Goal: Find specific page/section: Find specific page/section

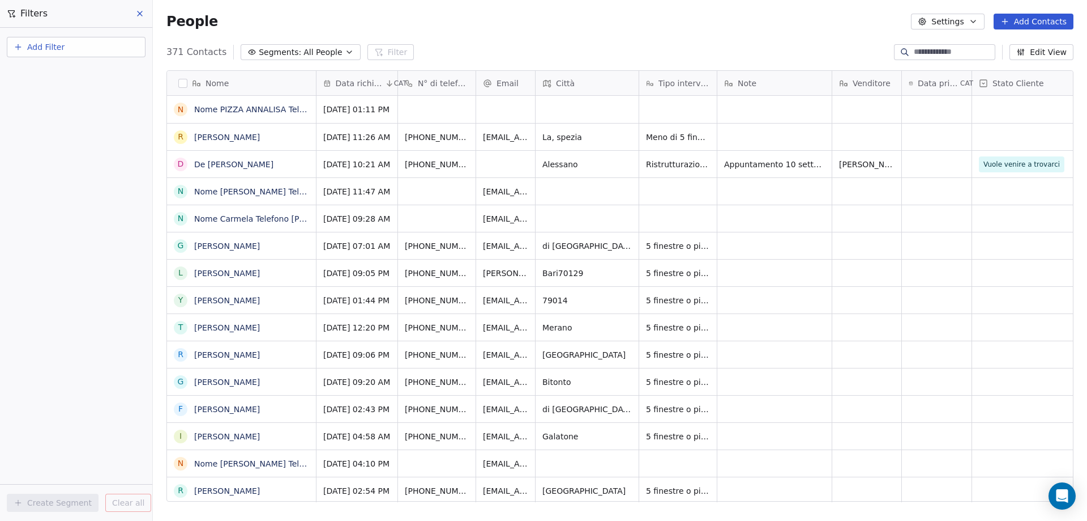
scroll to position [449, 926]
click at [242, 110] on link "Nome PIZZA ANNALISA Telefono [PHONE_NUMBER] Città specchia Informazioni Richies…" at bounding box center [605, 109] width 822 height 9
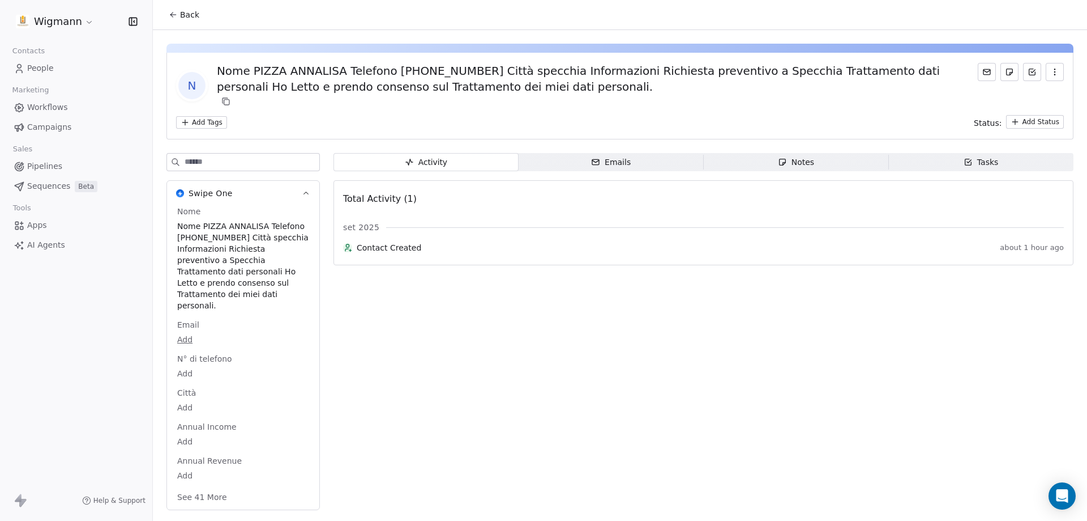
click at [197, 211] on span "Nome" at bounding box center [189, 211] width 28 height 11
click at [173, 21] on button "Back" at bounding box center [184, 15] width 44 height 20
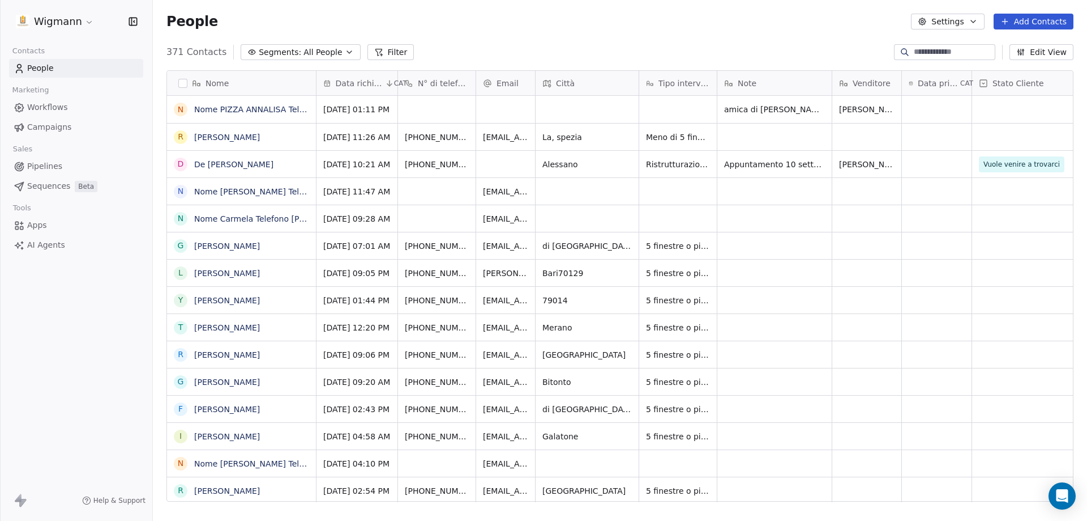
click at [968, 54] on input at bounding box center [953, 51] width 79 height 11
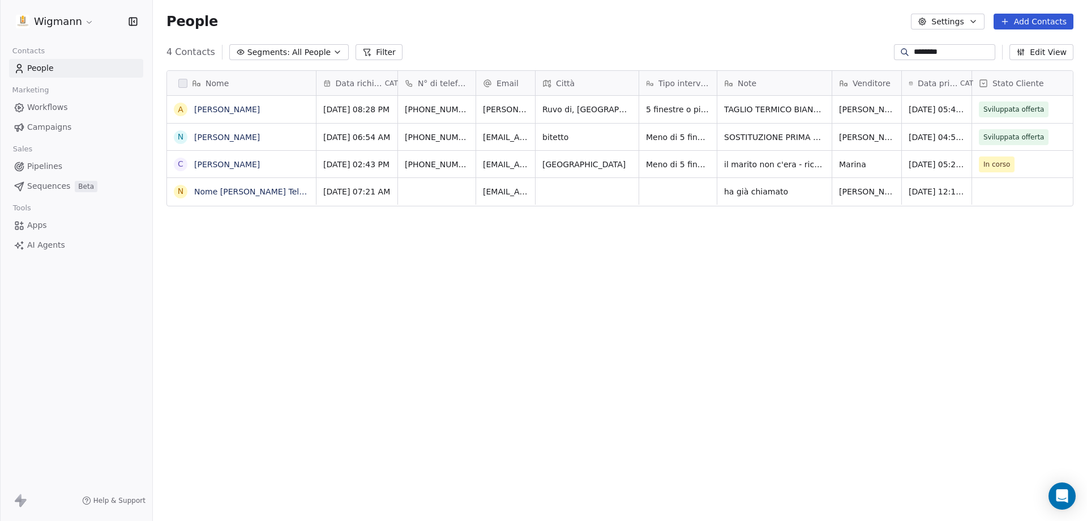
scroll to position [449, 926]
type input "********"
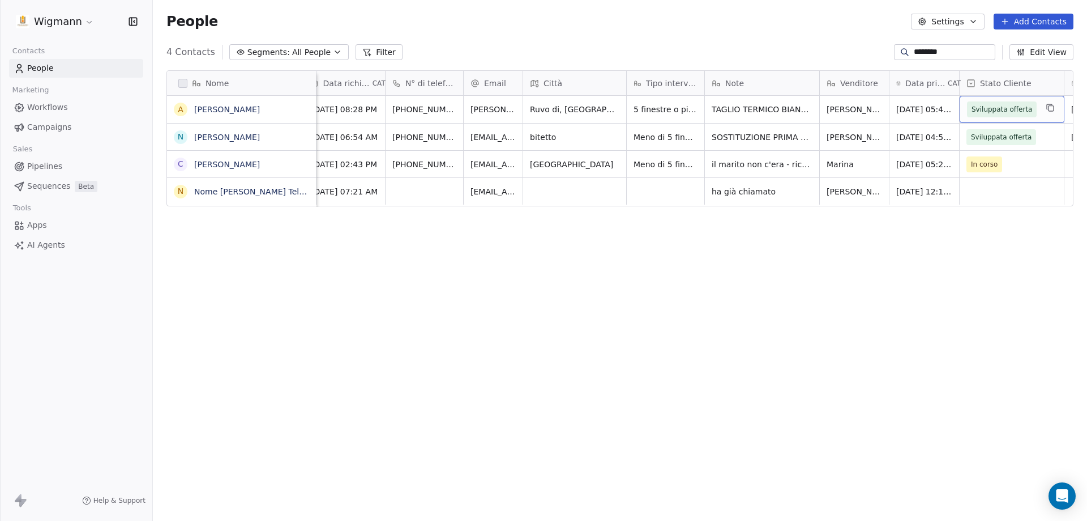
drag, startPoint x: 1026, startPoint y: 108, endPoint x: 1008, endPoint y: 105, distance: 18.9
click at [1026, 108] on span "Sviluppata offerta" at bounding box center [1002, 109] width 61 height 11
click at [1008, 105] on span "Sviluppata offerta" at bounding box center [1002, 109] width 61 height 11
click at [1004, 111] on span "Sviluppata offerta" at bounding box center [1002, 109] width 61 height 11
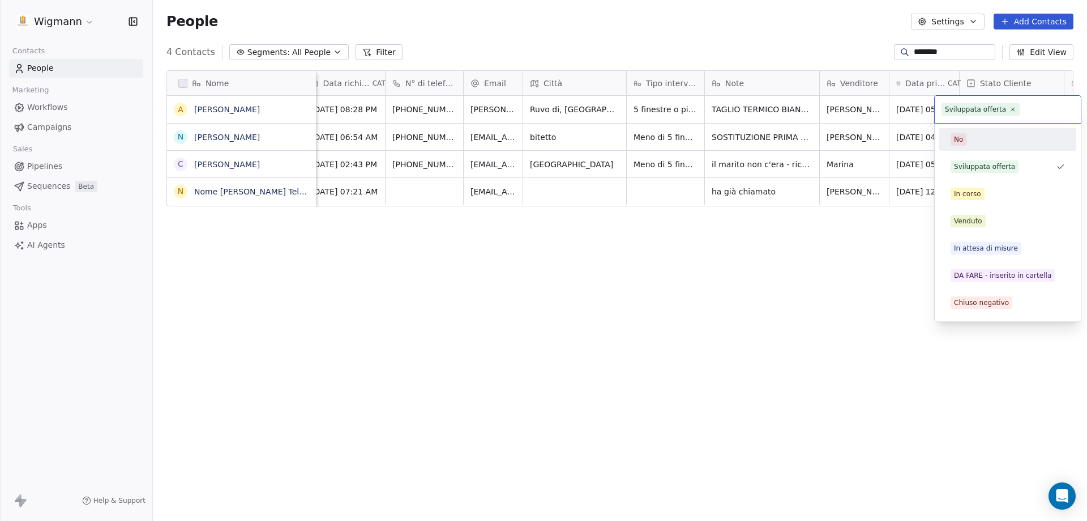
drag, startPoint x: 954, startPoint y: 144, endPoint x: 763, endPoint y: 204, distance: 200.3
click at [954, 143] on span "No" at bounding box center [959, 139] width 16 height 12
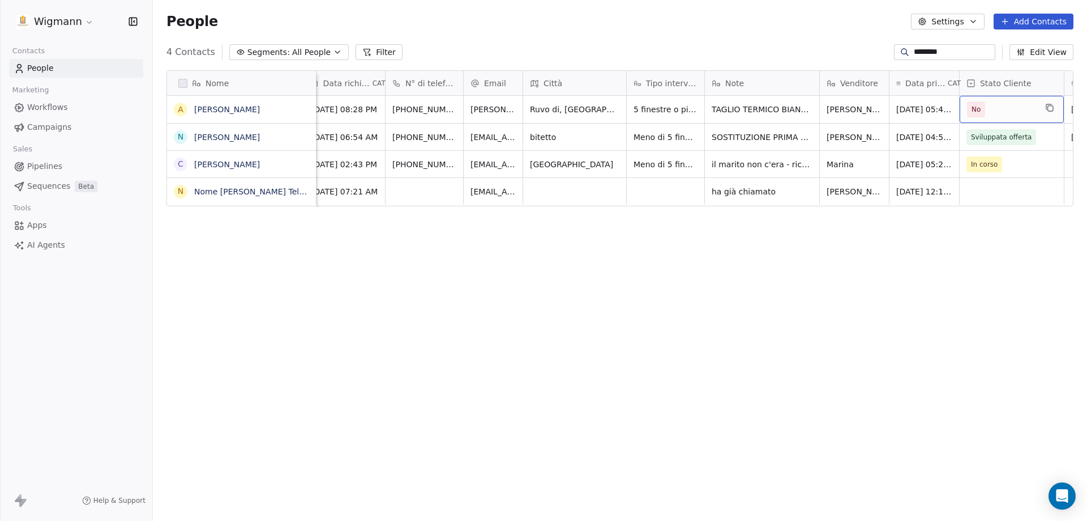
drag, startPoint x: 1037, startPoint y: 113, endPoint x: 905, endPoint y: 131, distance: 133.9
click at [460, 50] on div "4 Contacts Segments: All People Filter ******** Edit View" at bounding box center [620, 52] width 935 height 18
drag, startPoint x: 527, startPoint y: 105, endPoint x: 372, endPoint y: 128, distance: 156.4
drag, startPoint x: 372, startPoint y: 128, endPoint x: 532, endPoint y: 150, distance: 161.8
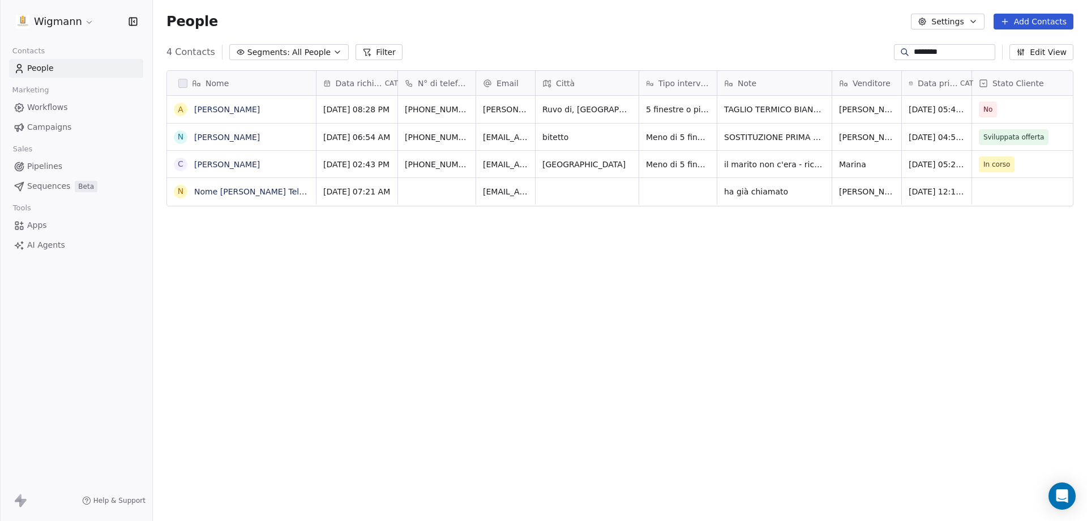
drag, startPoint x: 525, startPoint y: 257, endPoint x: 747, endPoint y: 253, distance: 222.1
click at [747, 253] on div "Nome A [PERSON_NAME] N [PERSON_NAME] C [PERSON_NAME] N Nome [PERSON_NAME] Telef…" at bounding box center [620, 290] width 935 height 458
drag, startPoint x: 904, startPoint y: 99, endPoint x: 697, endPoint y: 104, distance: 206.8
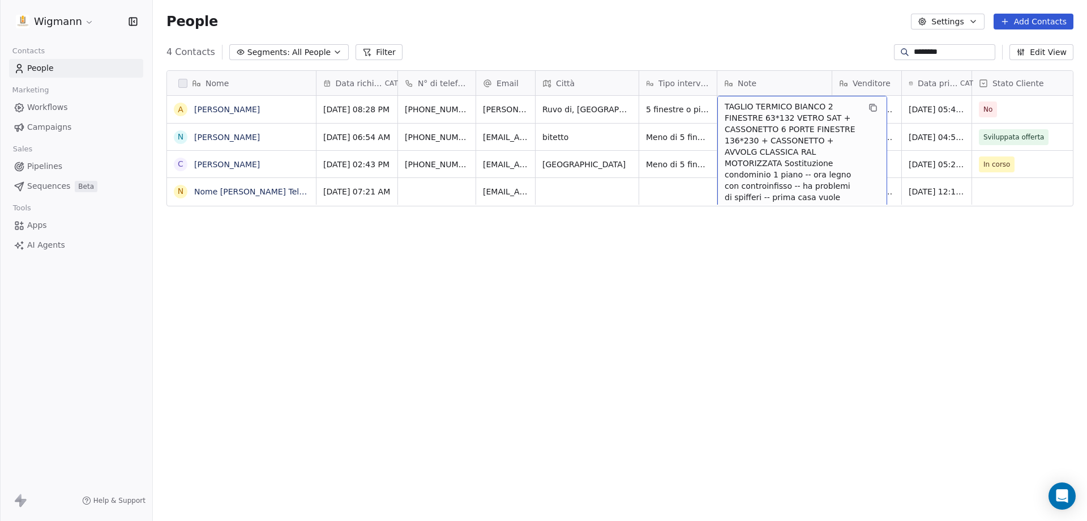
drag, startPoint x: 789, startPoint y: 122, endPoint x: 592, endPoint y: 135, distance: 197.5
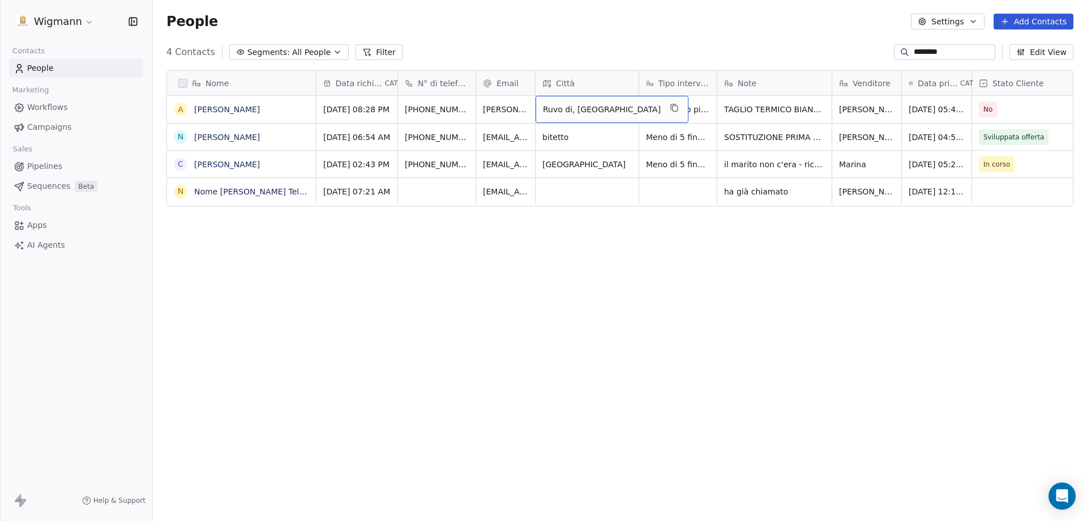
drag, startPoint x: 633, startPoint y: 109, endPoint x: 799, endPoint y: 111, distance: 165.4
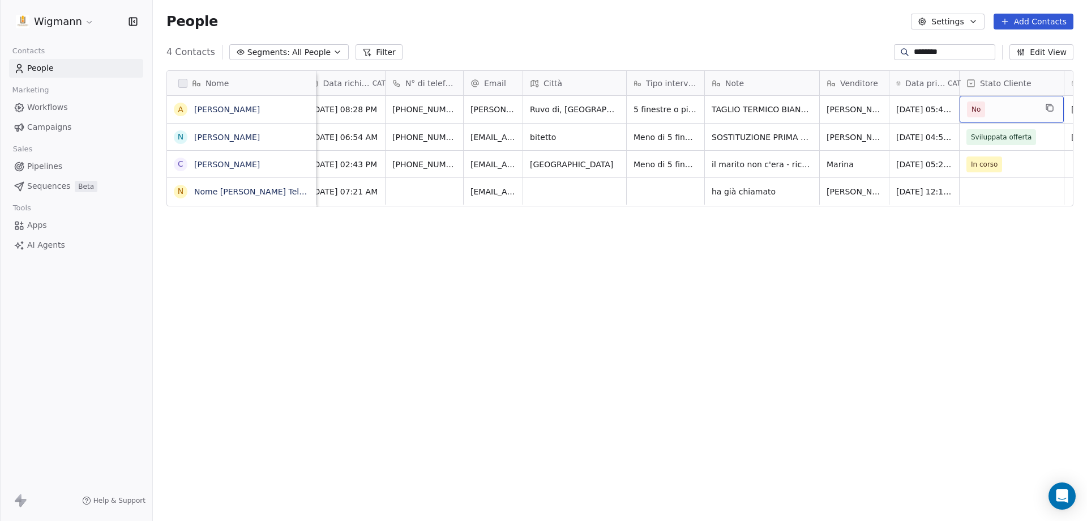
drag, startPoint x: 1047, startPoint y: 108, endPoint x: 704, endPoint y: 98, distance: 343.4
drag, startPoint x: 808, startPoint y: 124, endPoint x: 725, endPoint y: 122, distance: 82.7
drag, startPoint x: 876, startPoint y: 249, endPoint x: 869, endPoint y: 257, distance: 10.8
click at [874, 251] on div "Nome A [PERSON_NAME] N [PERSON_NAME] C [PERSON_NAME] N Nome [PERSON_NAME] Telef…" at bounding box center [620, 290] width 935 height 458
drag, startPoint x: 935, startPoint y: 50, endPoint x: 835, endPoint y: 70, distance: 101.6
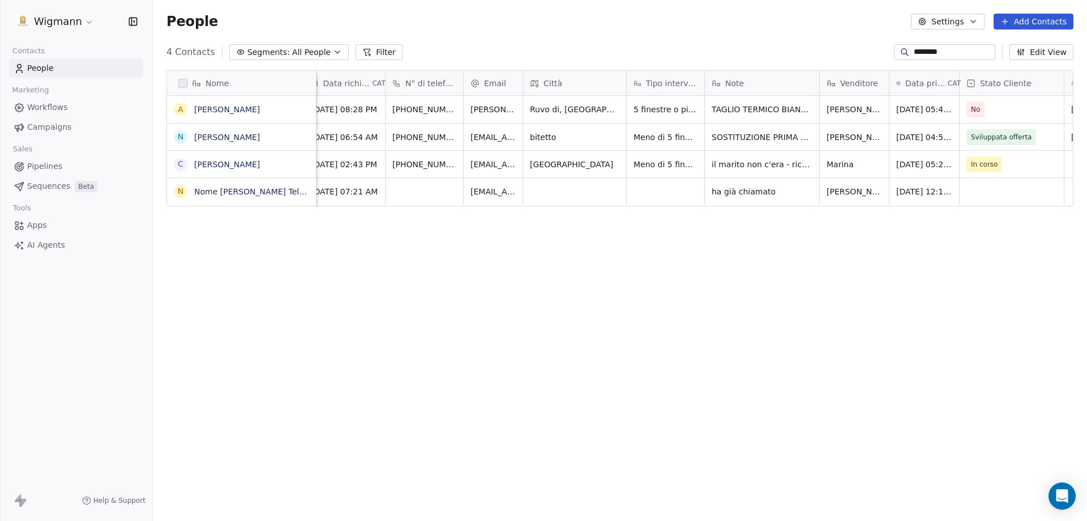
click at [835, 69] on section "People Settings Add Contacts 4 Contacts Segments: All People Filter ******** Ed…" at bounding box center [620, 260] width 935 height 521
